Goal: Task Accomplishment & Management: Manage account settings

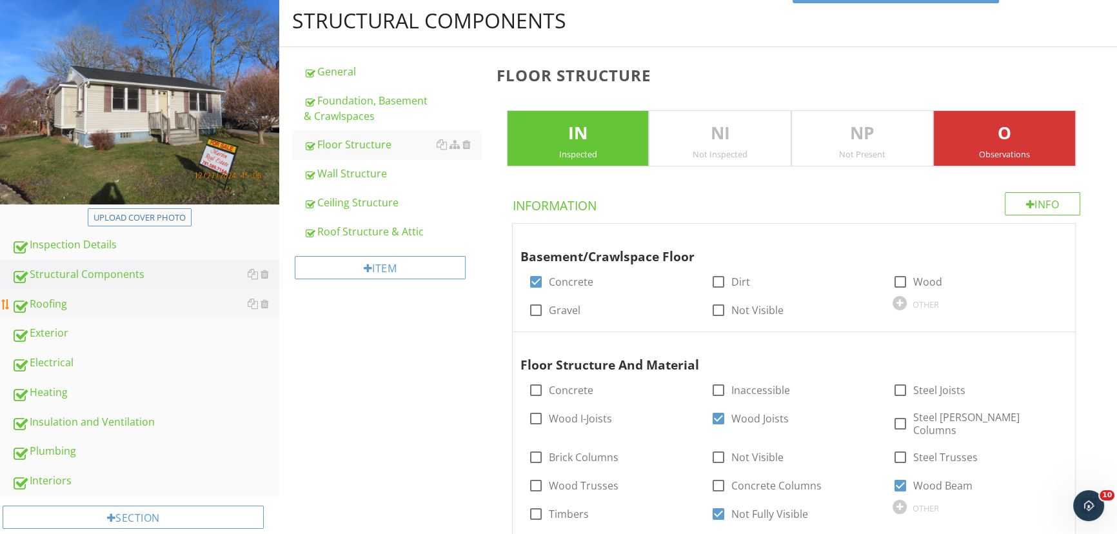
scroll to position [175, 0]
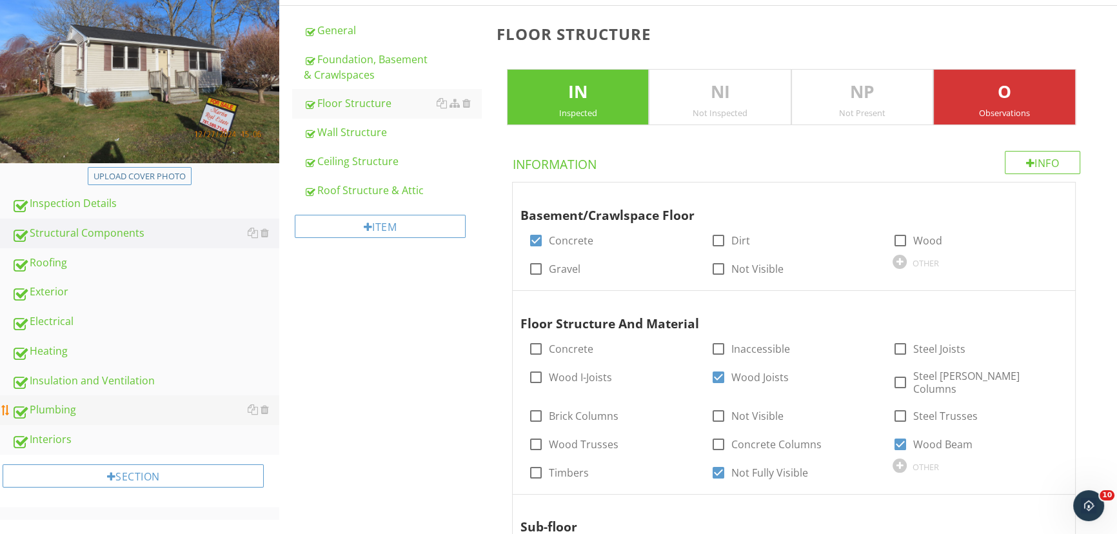
click at [44, 408] on div "Plumbing" at bounding box center [146, 410] width 268 height 17
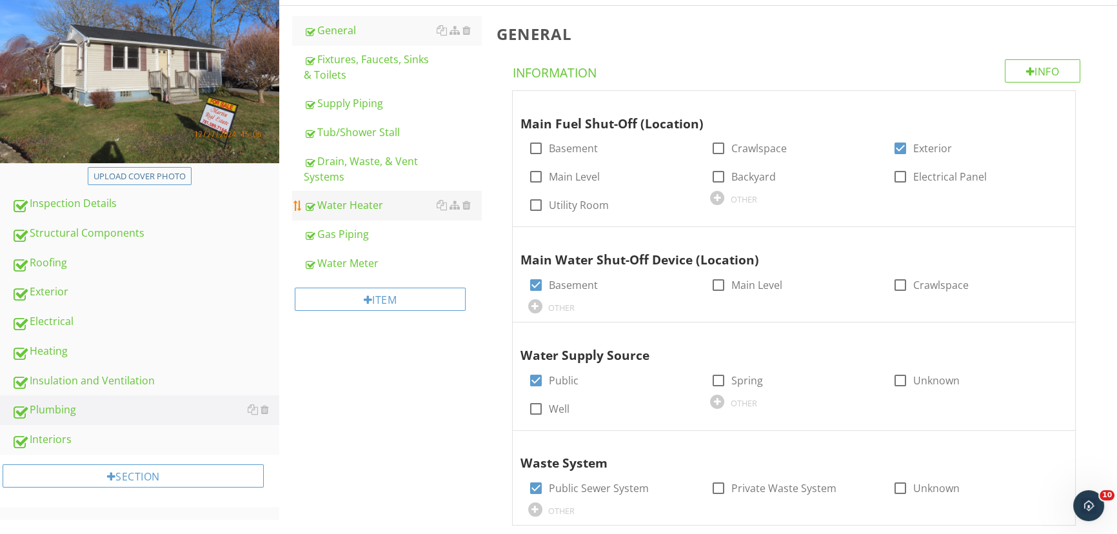
click at [366, 201] on div "Water Heater" at bounding box center [392, 204] width 177 height 15
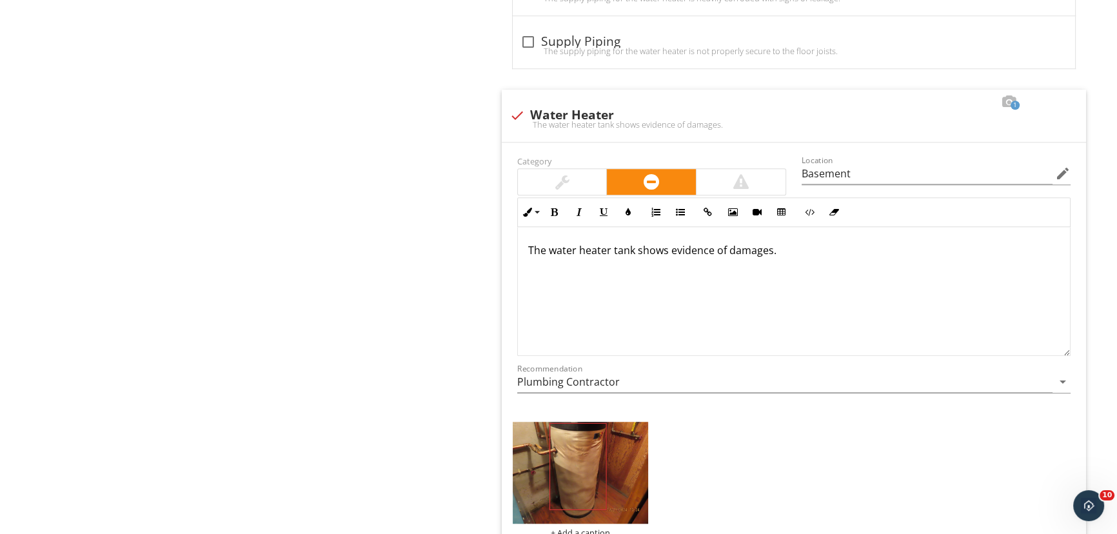
scroll to position [1290, 0]
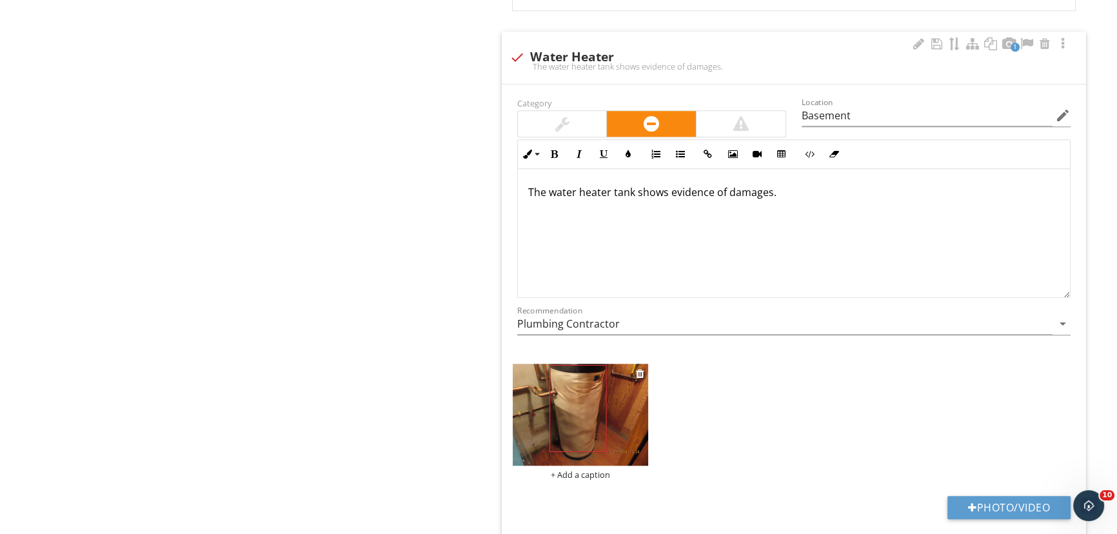
click at [560, 425] on img at bounding box center [581, 415] width 136 height 102
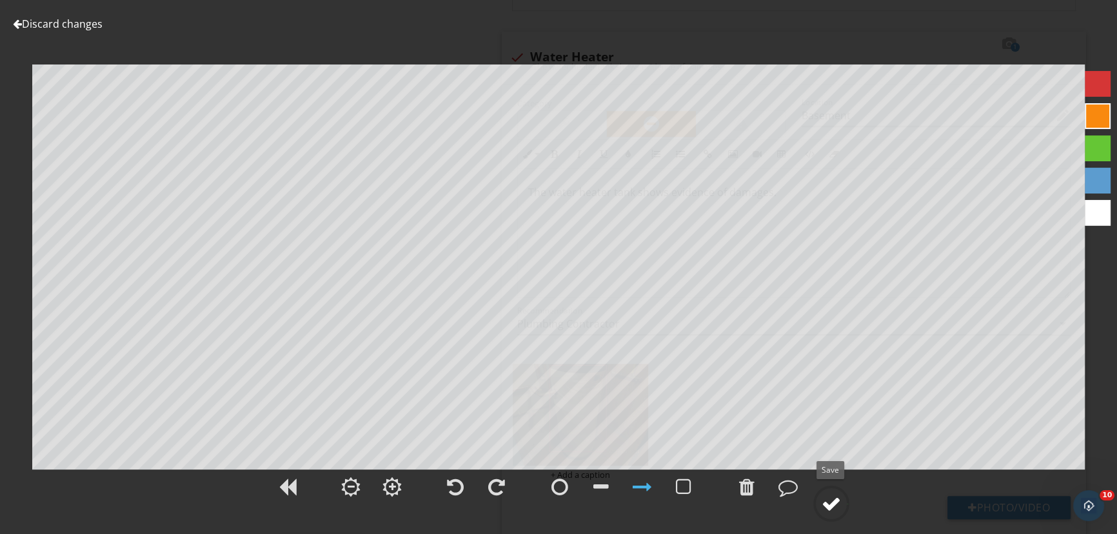
click at [831, 503] on div at bounding box center [831, 503] width 19 height 19
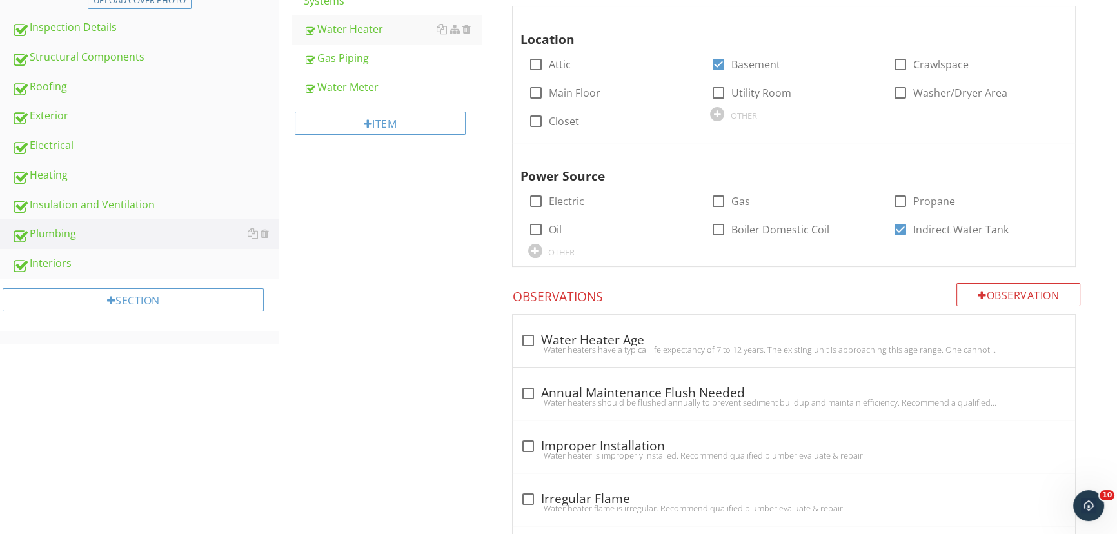
scroll to position [0, 0]
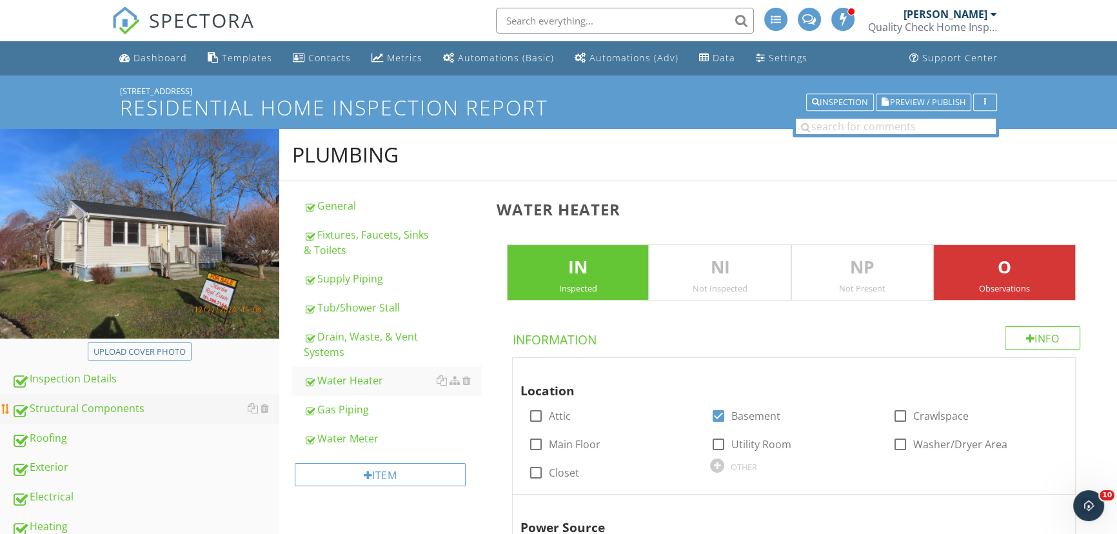
click at [90, 394] on link "Structural Components" at bounding box center [146, 409] width 268 height 30
click at [89, 401] on div "Structural Components" at bounding box center [146, 409] width 268 height 17
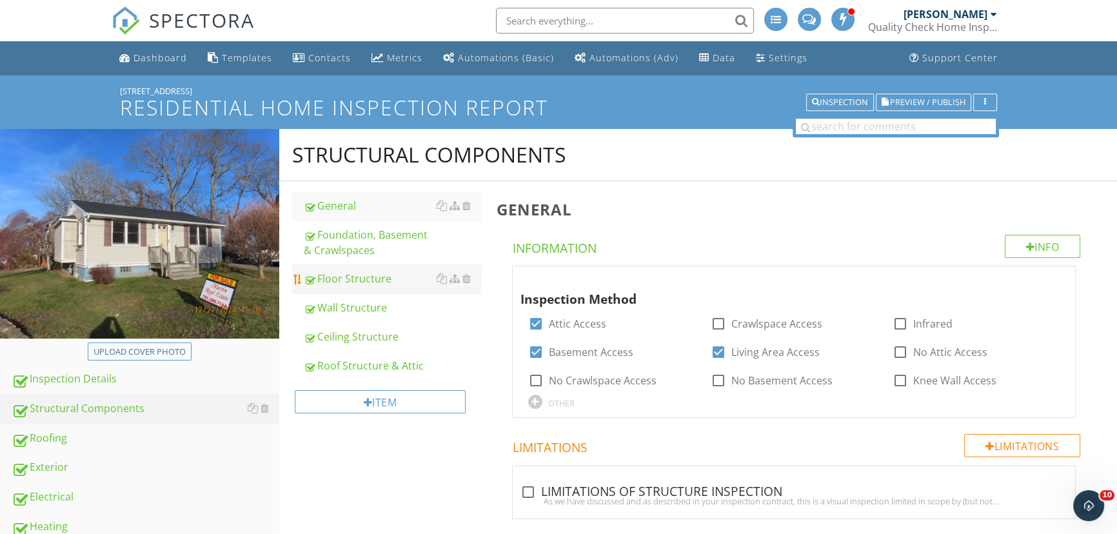
click at [365, 273] on div "Floor Structure" at bounding box center [392, 278] width 177 height 15
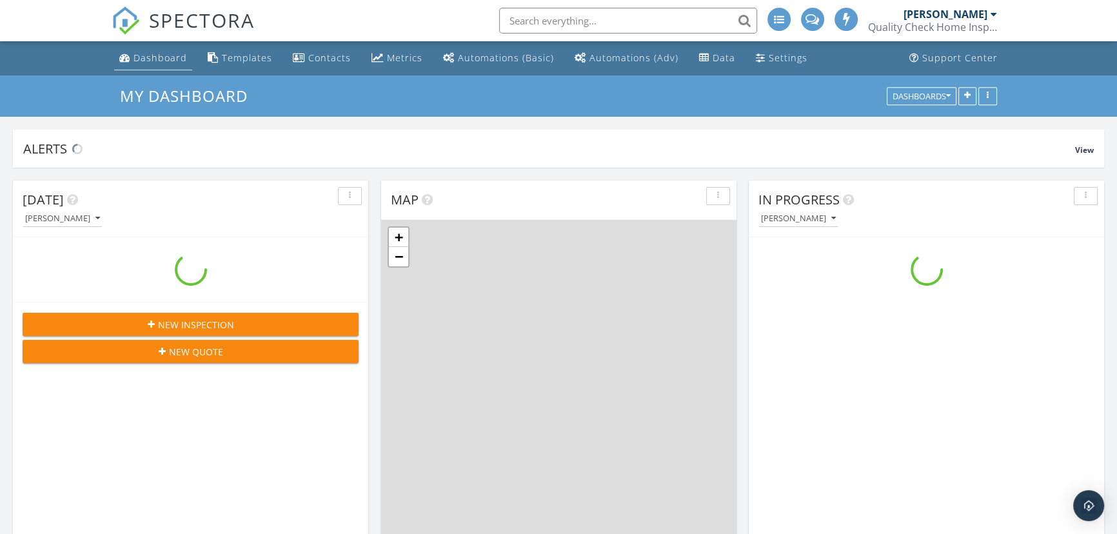
scroll to position [1321, 1135]
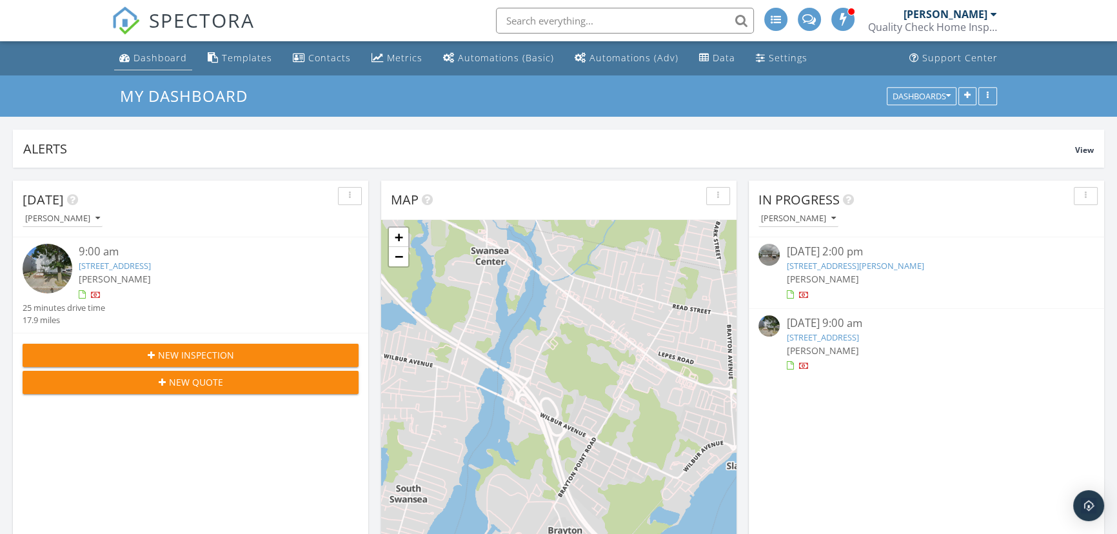
click at [177, 55] on div "Dashboard" at bounding box center [161, 58] width 54 height 12
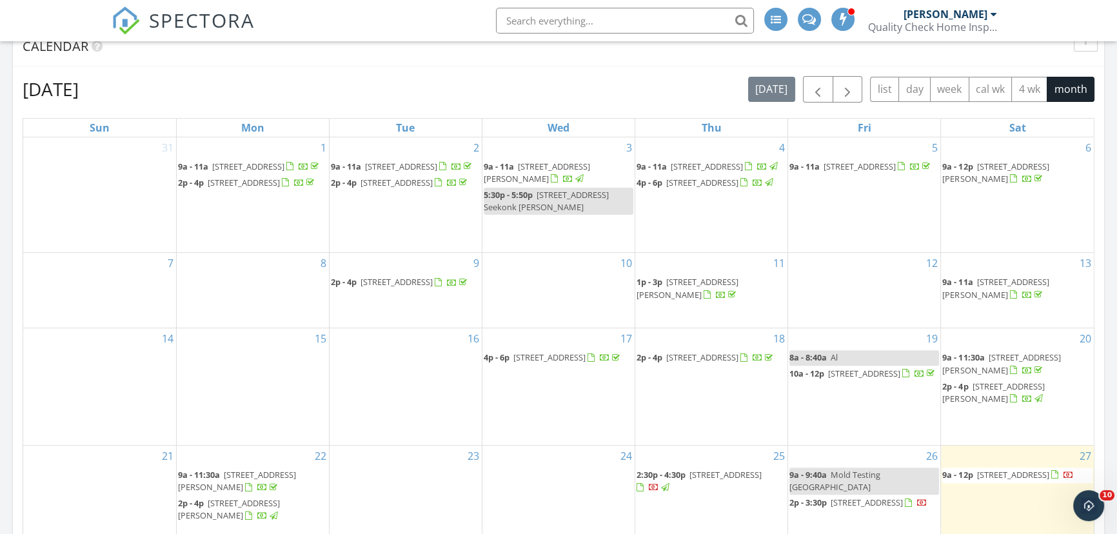
scroll to position [586, 0]
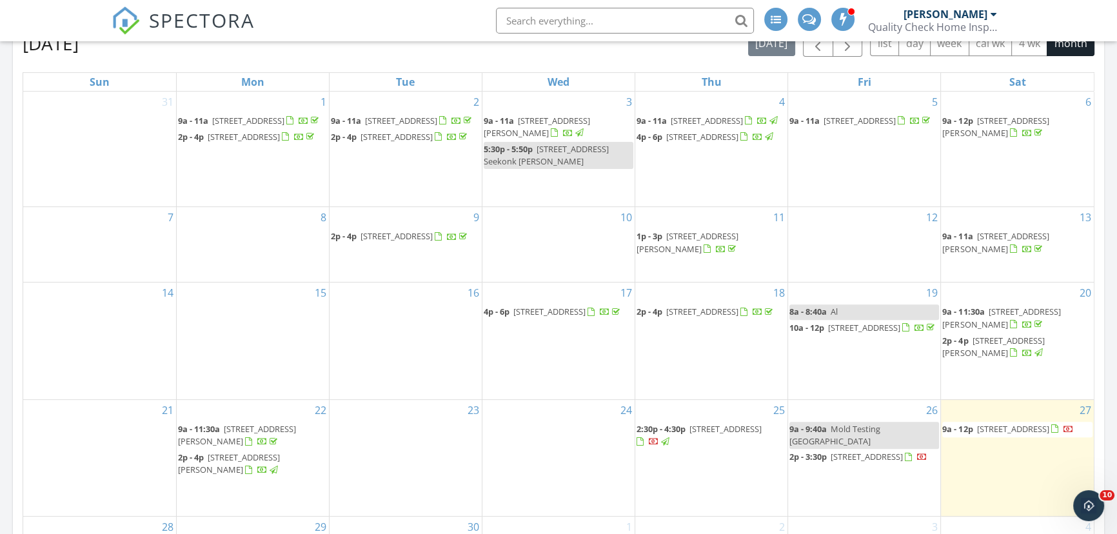
click at [709, 423] on span "6 Detroit St, Fall River 02721" at bounding box center [725, 429] width 72 height 12
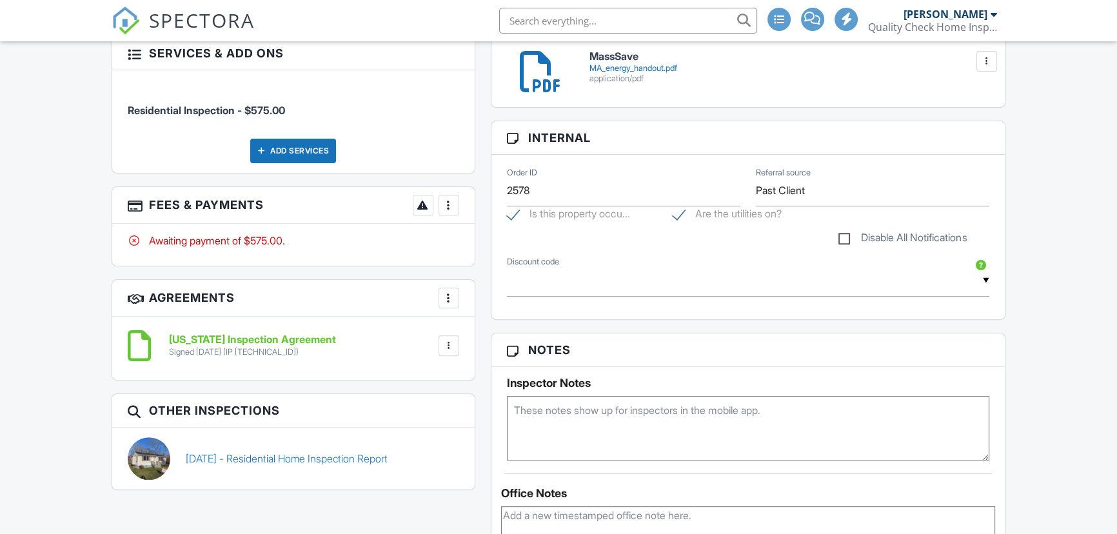
click at [443, 203] on div "People Disable Client CC Email New Client Client's Agent Listing Agent Add Anot…" at bounding box center [293, 147] width 379 height 711
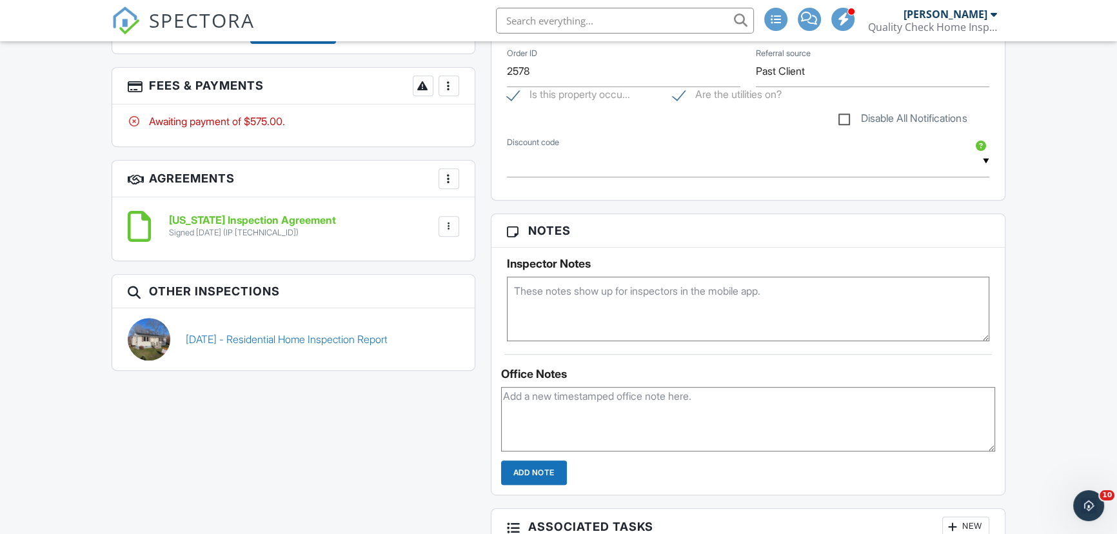
click at [446, 90] on div at bounding box center [448, 85] width 13 height 13
click at [471, 215] on div "Paid In Full" at bounding box center [513, 221] width 124 height 15
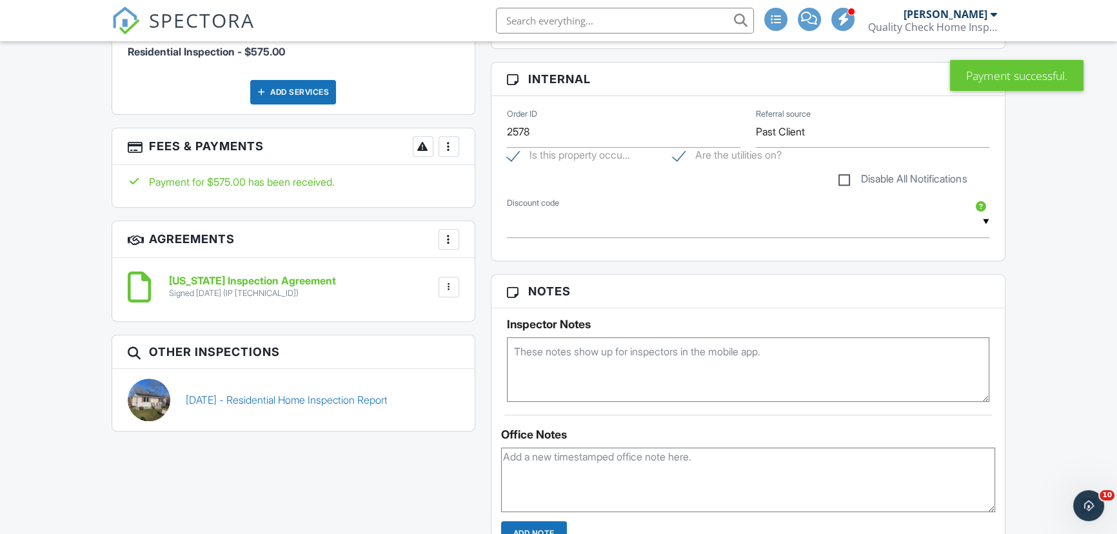
click at [448, 237] on div at bounding box center [448, 239] width 13 height 13
click at [453, 149] on div at bounding box center [448, 146] width 13 height 13
click at [471, 179] on li "Edit Fees & Payments" at bounding box center [513, 186] width 135 height 32
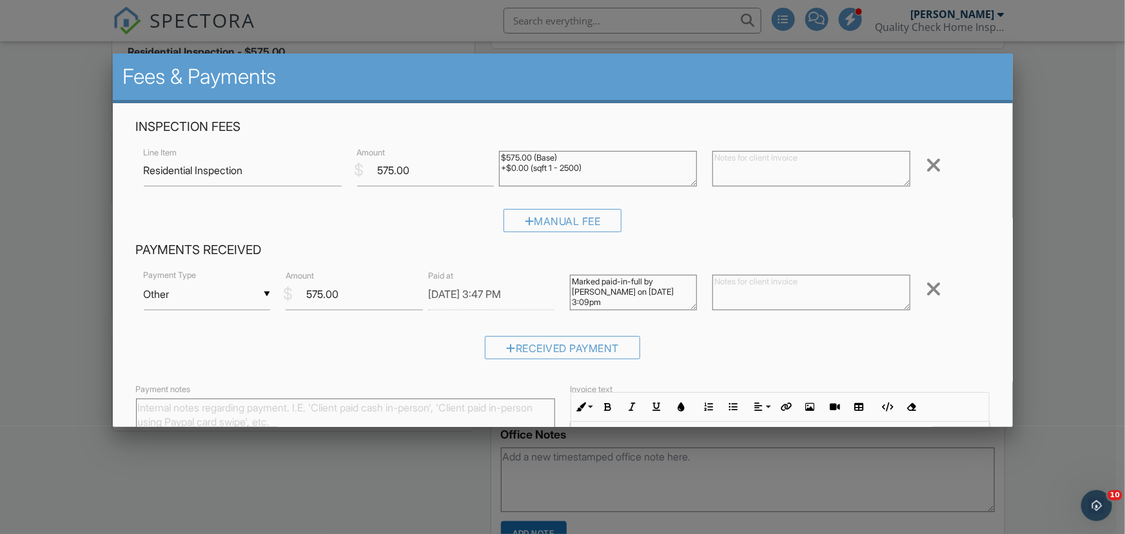
click at [184, 303] on div "▼ Other Cash Check On-Site Card Other Cash Check On-Site Card Other" at bounding box center [207, 295] width 127 height 32
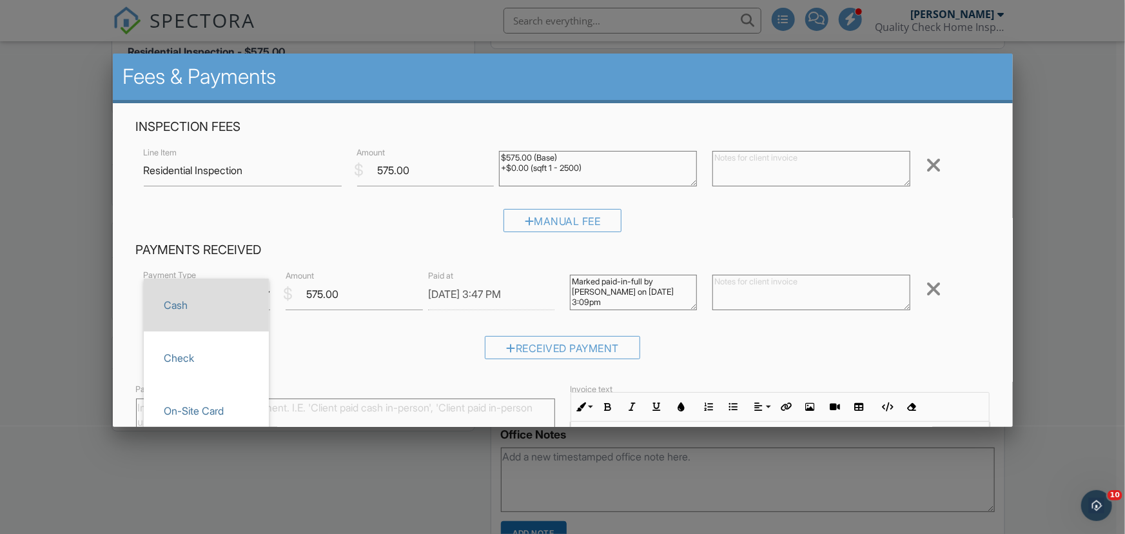
click at [184, 308] on span "Cash" at bounding box center [206, 305] width 104 height 32
type input "Cash"
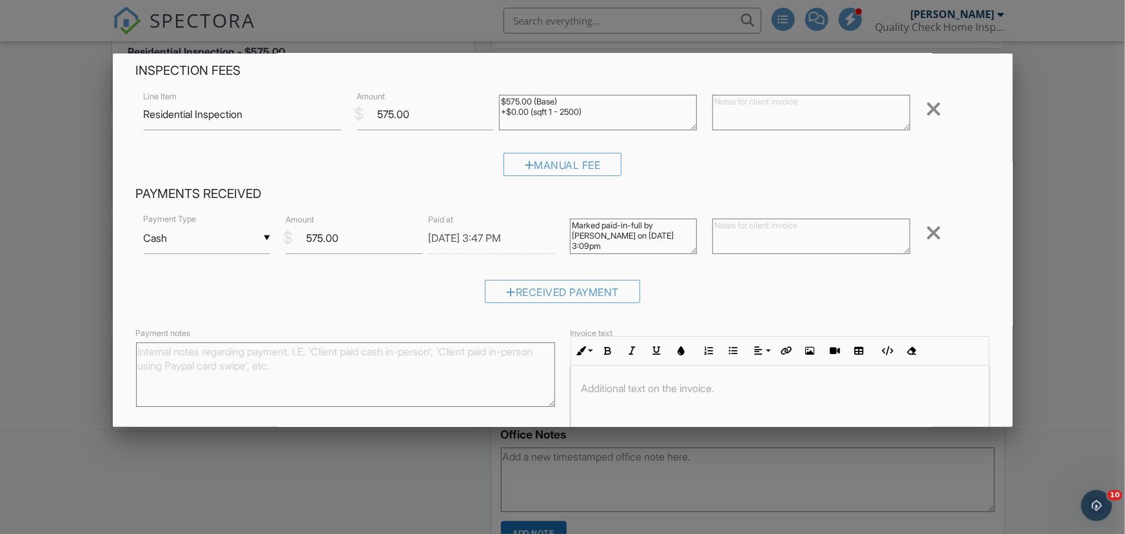
scroll to position [152, 0]
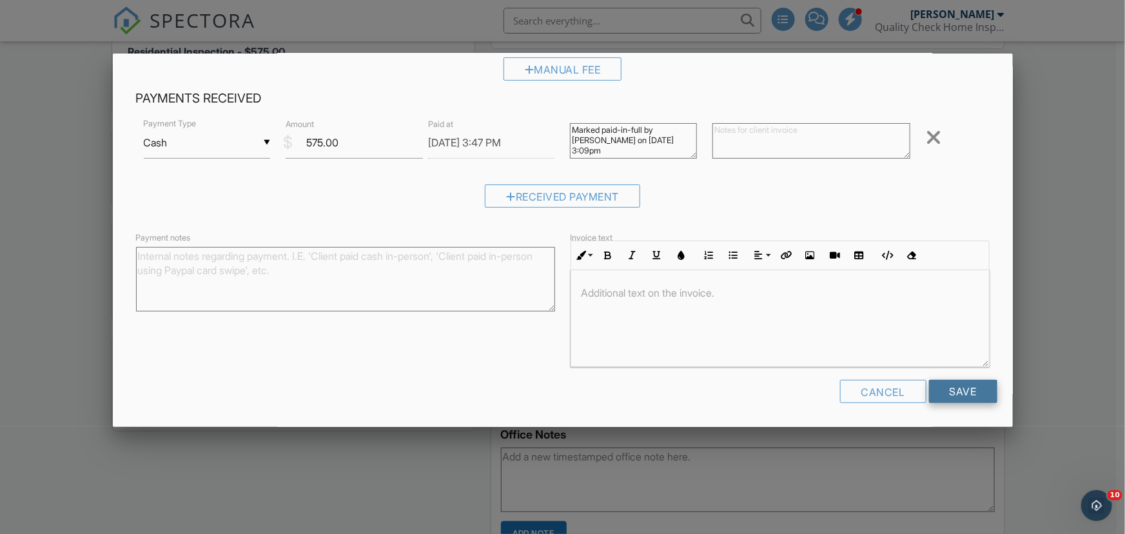
click at [941, 390] on input "Save" at bounding box center [963, 391] width 68 height 23
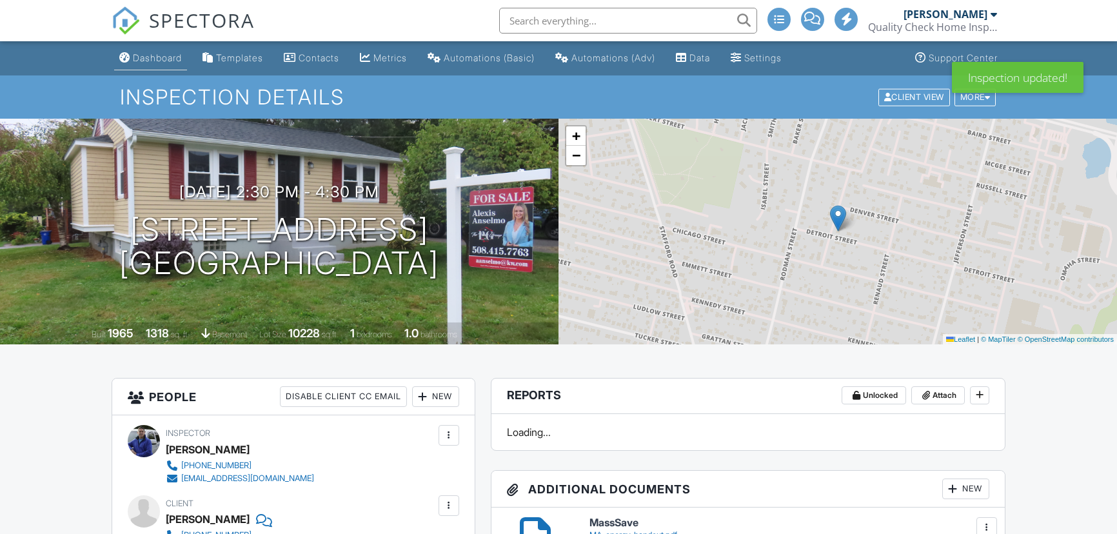
click at [157, 60] on div "Dashboard" at bounding box center [157, 57] width 49 height 11
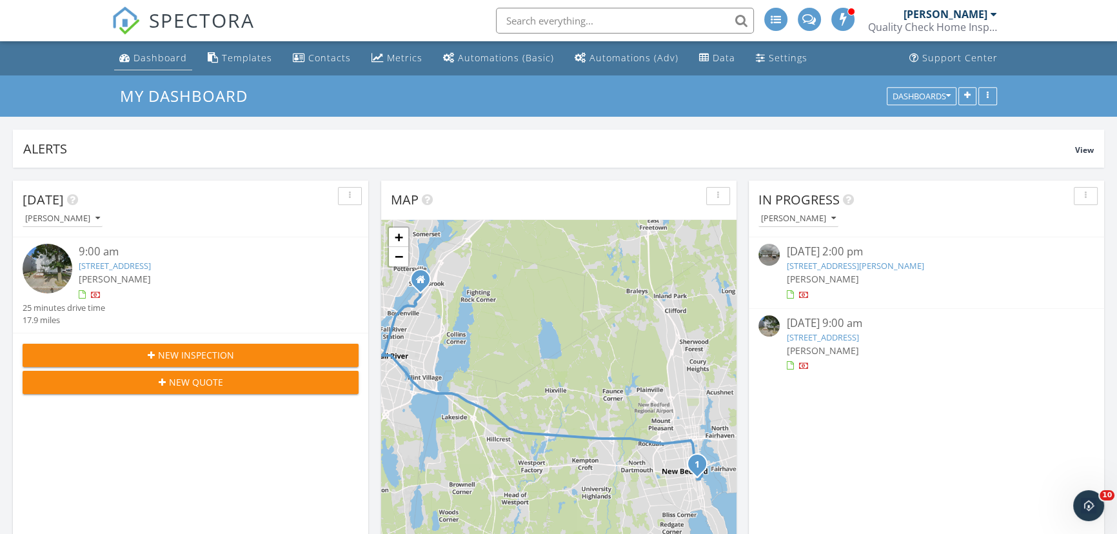
click at [147, 58] on div "Dashboard" at bounding box center [161, 58] width 54 height 12
